Goal: Navigation & Orientation: Find specific page/section

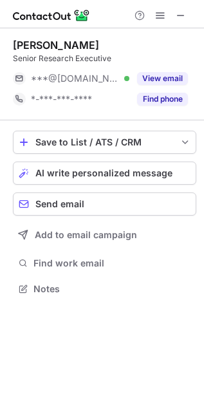
scroll to position [280, 204]
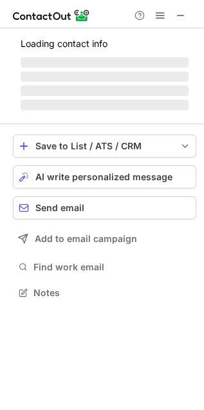
scroll to position [280, 204]
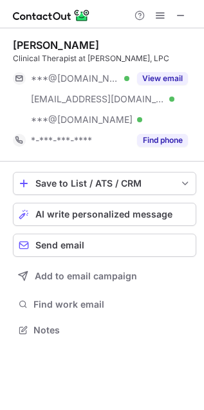
scroll to position [321, 204]
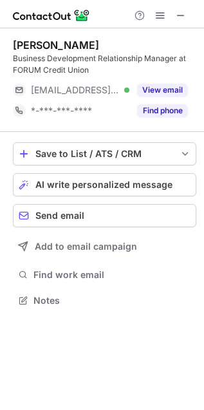
scroll to position [291, 204]
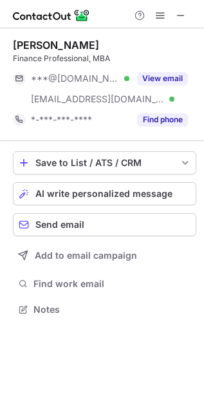
scroll to position [301, 204]
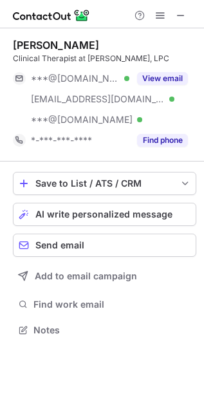
scroll to position [321, 204]
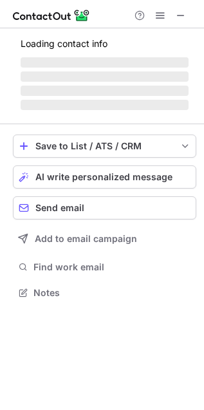
scroll to position [312, 204]
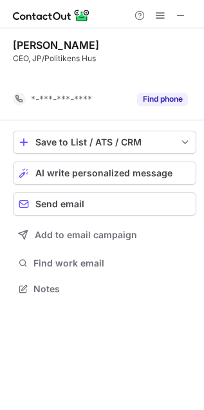
scroll to position [6, 6]
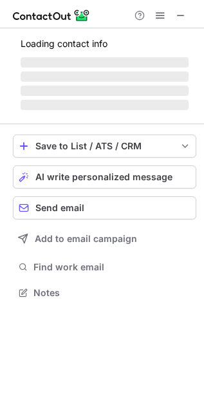
scroll to position [291, 204]
